Goal: Navigation & Orientation: Find specific page/section

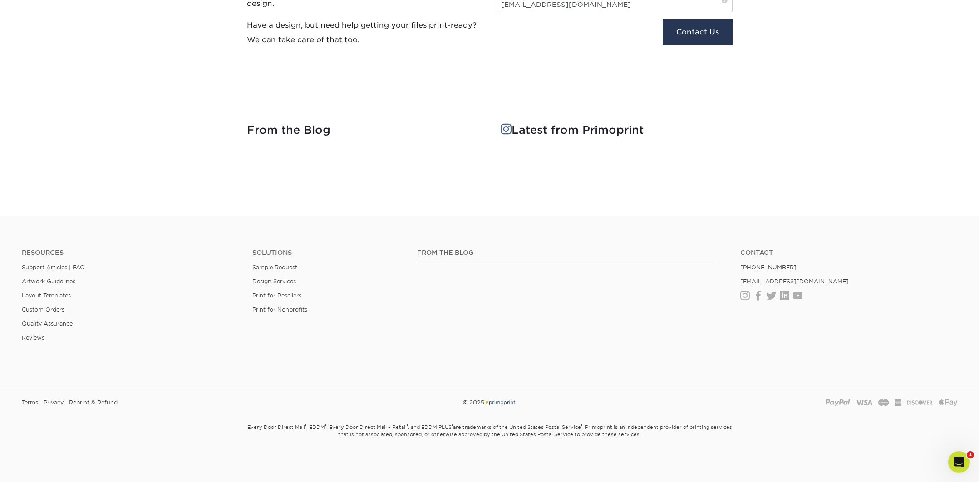
scroll to position [1625, 0]
click at [284, 308] on link "Print for Nonprofits" at bounding box center [279, 310] width 55 height 7
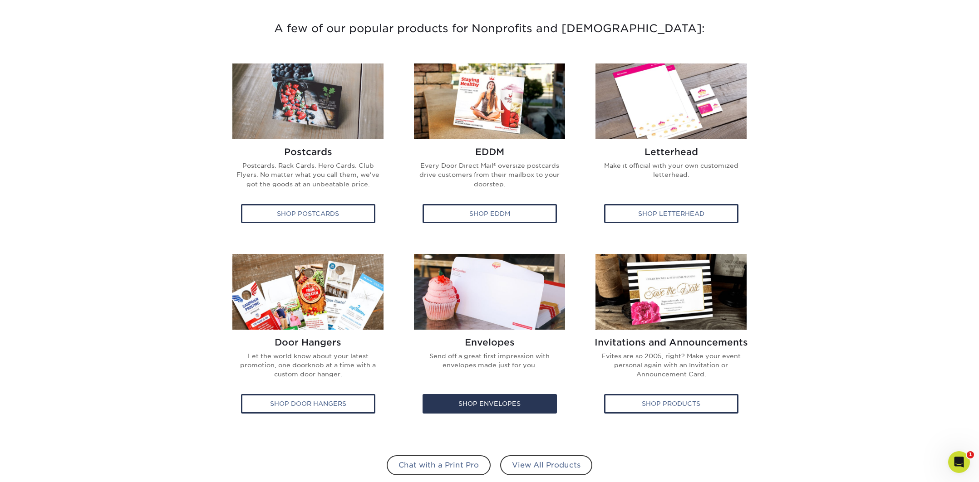
scroll to position [360, 0]
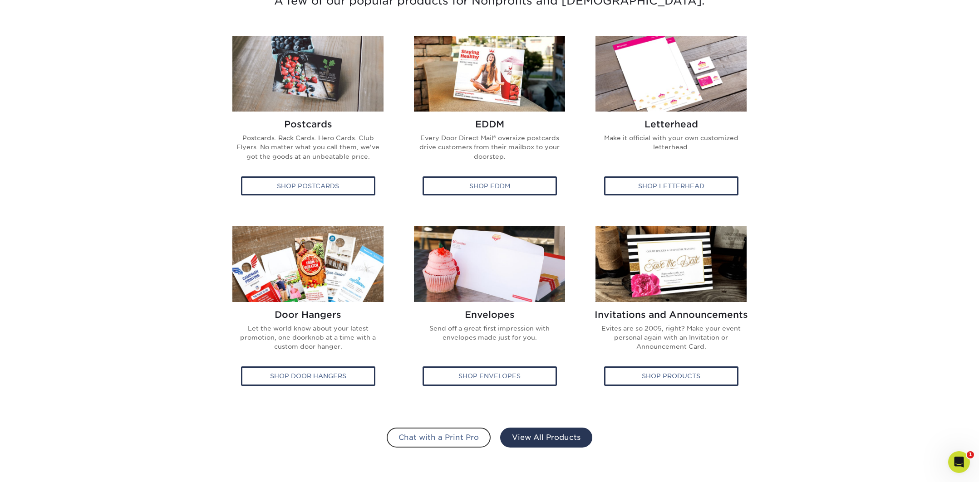
click at [519, 436] on link "View All Products" at bounding box center [546, 438] width 92 height 20
